Goal: Task Accomplishment & Management: Use online tool/utility

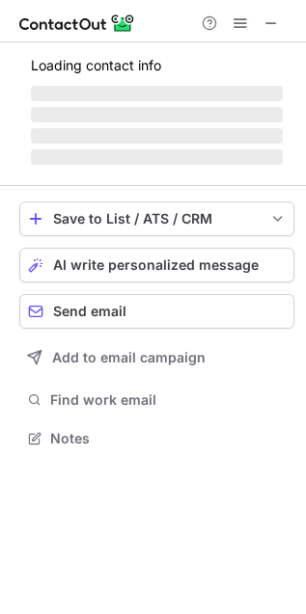
scroll to position [450, 306]
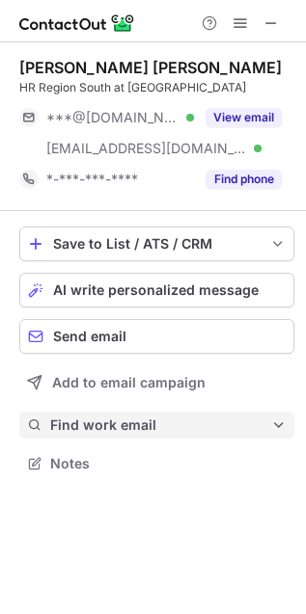
click at [141, 420] on span "Find work email" at bounding box center [160, 424] width 221 height 17
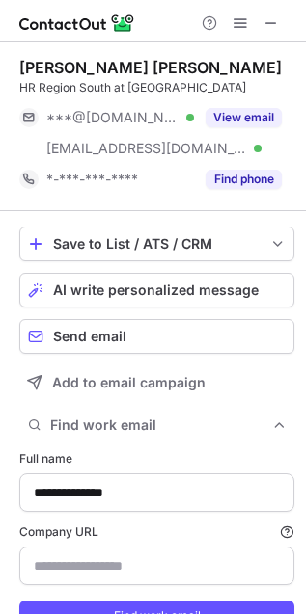
scroll to position [653, 293]
type input "**********"
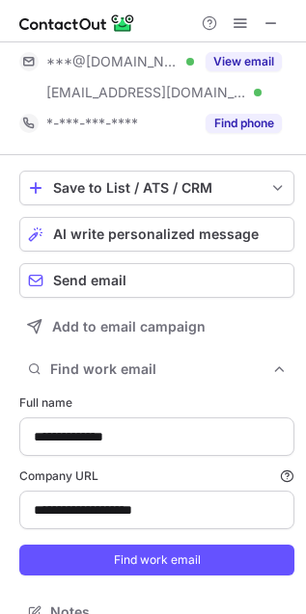
scroll to position [82, 0]
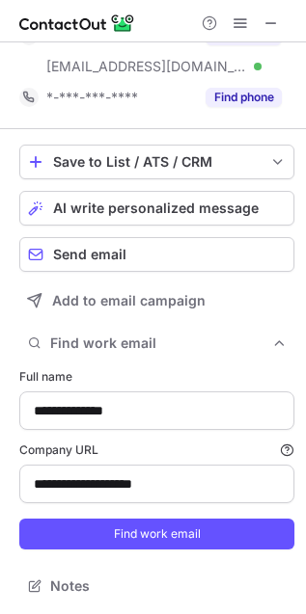
click at [134, 514] on form "**********" at bounding box center [156, 459] width 275 height 204
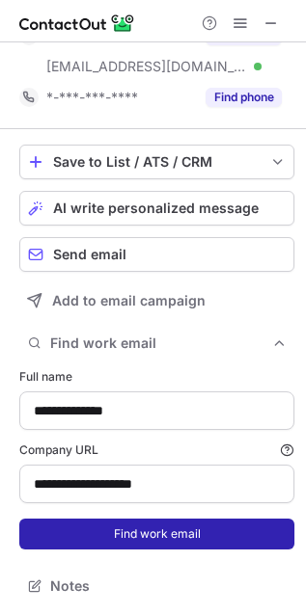
click at [144, 533] on button "Find work email" at bounding box center [156, 534] width 275 height 31
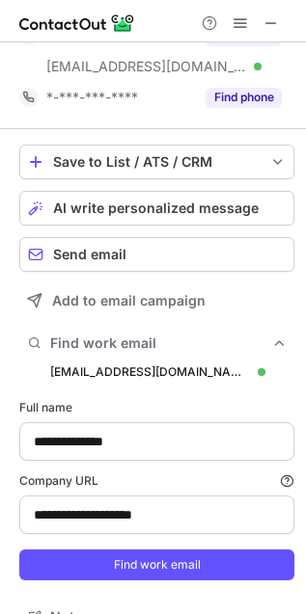
scroll to position [685, 293]
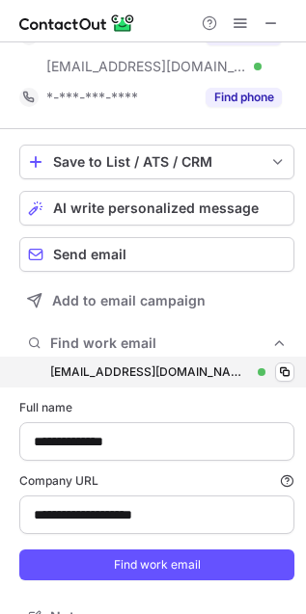
click at [151, 364] on div "[EMAIL_ADDRESS][DOMAIN_NAME]" at bounding box center [150, 371] width 200 height 17
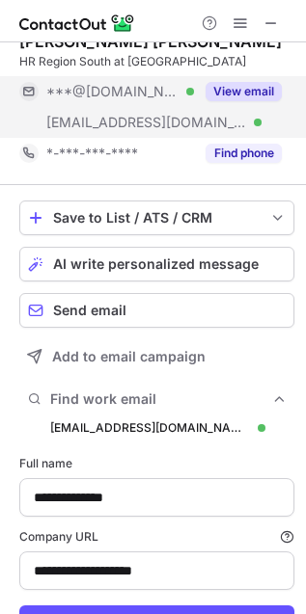
scroll to position [0, 0]
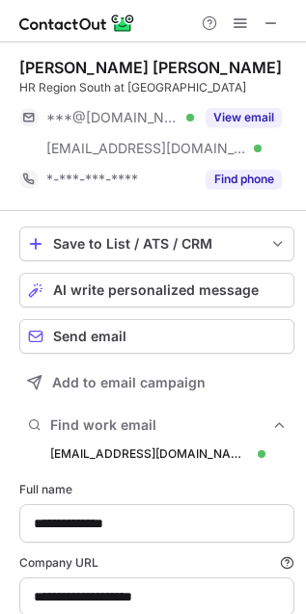
click at [83, 68] on div "[PERSON_NAME] [PERSON_NAME]" at bounding box center [150, 67] width 262 height 19
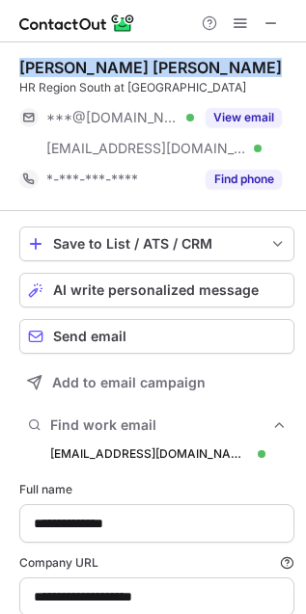
click at [83, 68] on div "[PERSON_NAME] [PERSON_NAME]" at bounding box center [150, 67] width 262 height 19
copy div "[PERSON_NAME] [PERSON_NAME]"
